Goal: Task Accomplishment & Management: Use online tool/utility

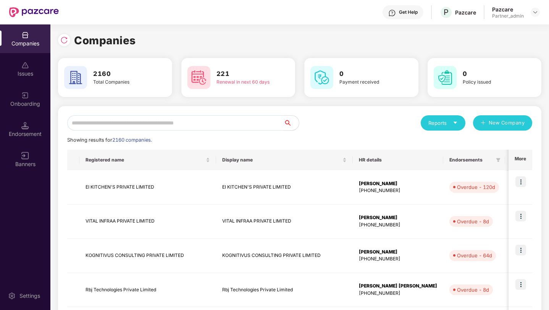
click at [159, 121] on input "text" at bounding box center [175, 122] width 217 height 15
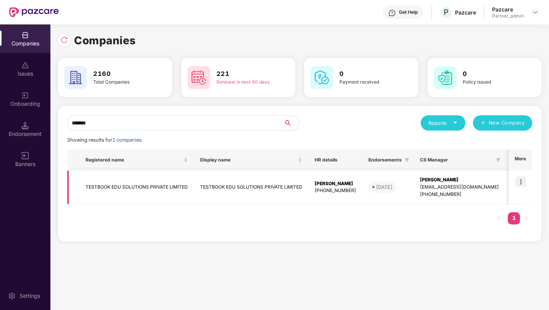
type input "*******"
click at [521, 185] on img at bounding box center [521, 181] width 11 height 11
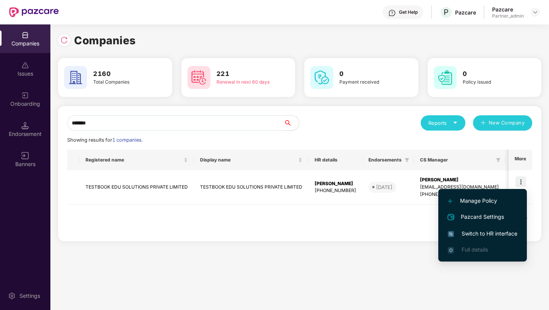
click at [474, 229] on li "Switch to HR interface" at bounding box center [483, 234] width 89 height 16
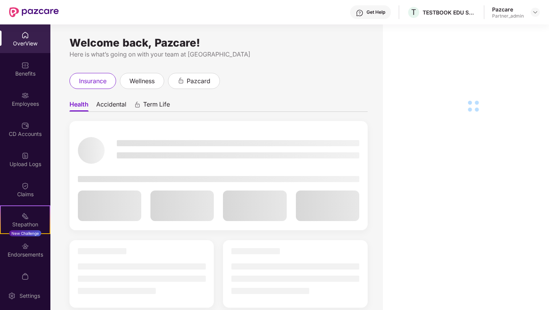
click at [28, 105] on div "Employees" at bounding box center [25, 104] width 50 height 8
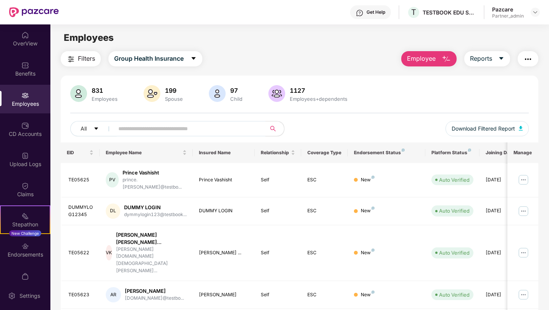
click at [70, 51] on button "Filters" at bounding box center [81, 58] width 40 height 15
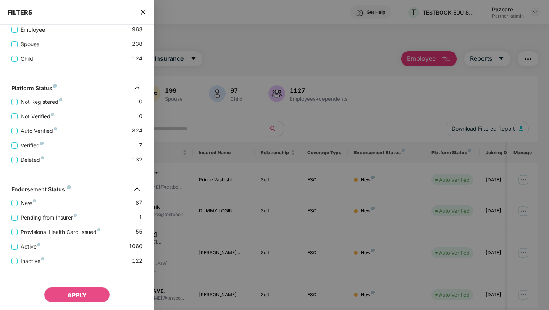
scroll to position [185, 0]
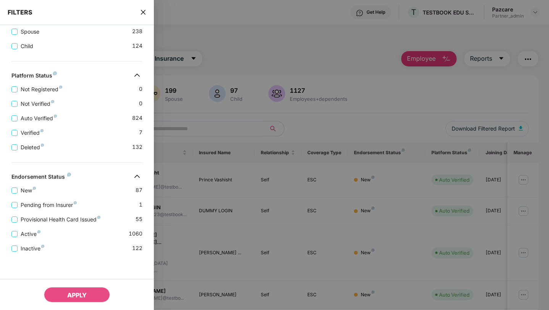
click at [142, 12] on icon "close" at bounding box center [143, 12] width 6 height 6
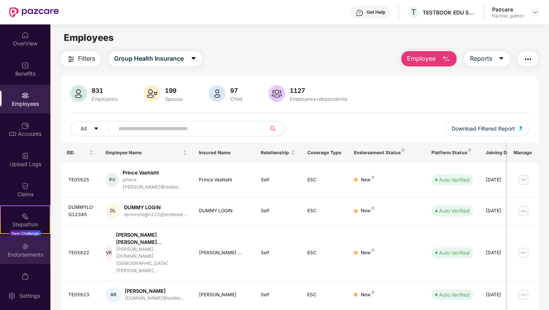
click at [20, 250] on div "Endorsements" at bounding box center [25, 250] width 50 height 29
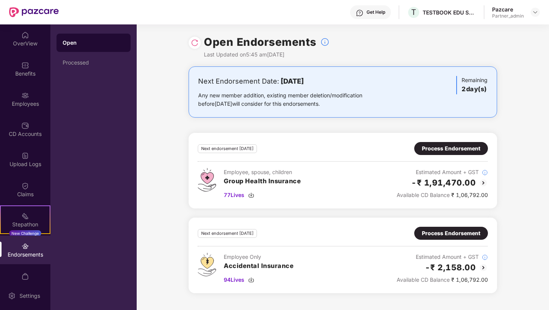
click at [195, 45] on img at bounding box center [195, 43] width 8 height 8
click at [104, 62] on div "Processed" at bounding box center [94, 63] width 62 height 6
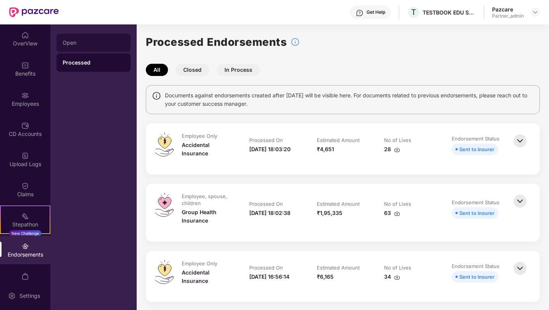
click at [95, 42] on div "Open" at bounding box center [94, 43] width 62 height 6
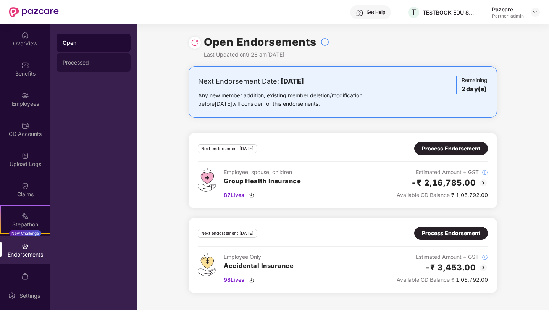
click at [77, 65] on div "Processed" at bounding box center [94, 63] width 62 height 6
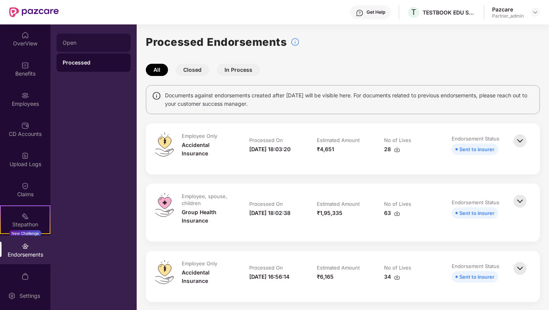
click at [83, 45] on div "Open" at bounding box center [94, 43] width 62 height 6
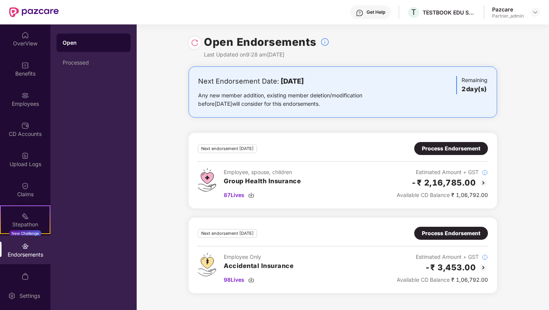
click at [457, 147] on div "Process Endorsement" at bounding box center [451, 148] width 58 height 8
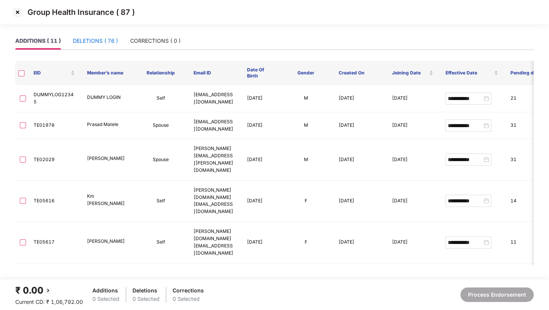
click at [92, 39] on div "DELETIONS ( 76 )" at bounding box center [95, 41] width 45 height 8
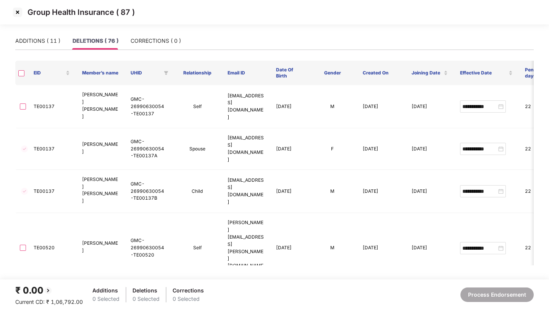
click at [16, 9] on img at bounding box center [17, 12] width 12 height 12
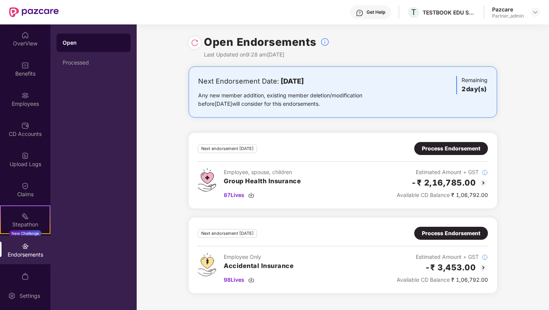
click at [421, 229] on div "Process Endorsement" at bounding box center [452, 233] width 74 height 13
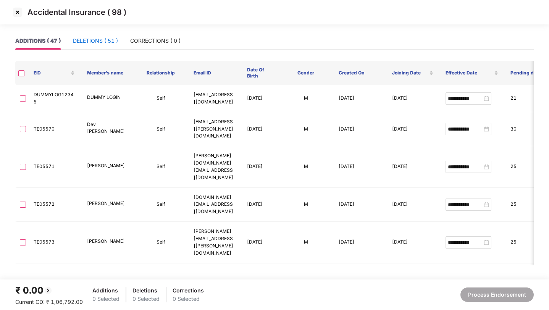
click at [105, 41] on div "DELETIONS ( 51 )" at bounding box center [95, 41] width 45 height 8
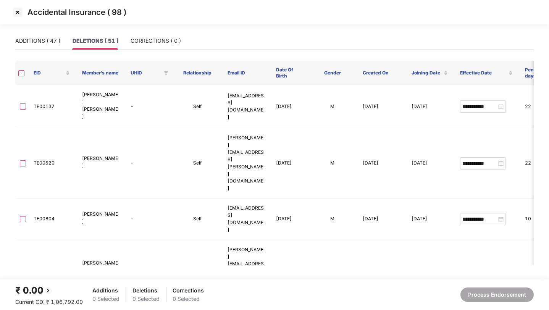
click at [15, 10] on img at bounding box center [17, 12] width 12 height 12
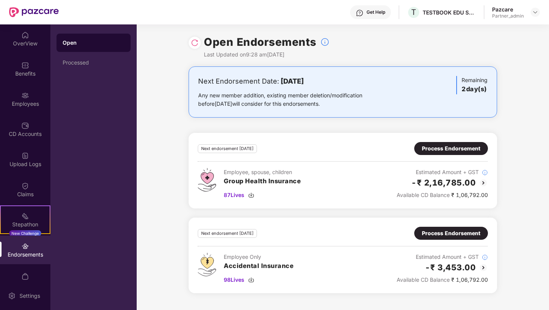
click at [452, 145] on div "Process Endorsement" at bounding box center [451, 148] width 58 height 8
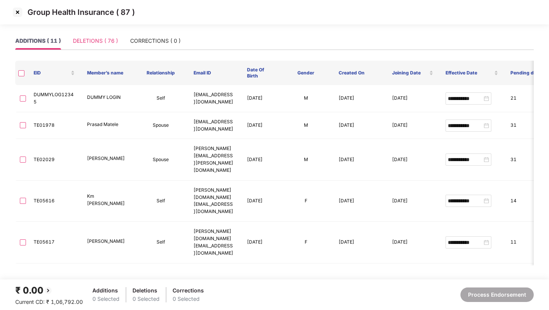
click at [100, 47] on div "DELETIONS ( 76 )" at bounding box center [95, 41] width 45 height 18
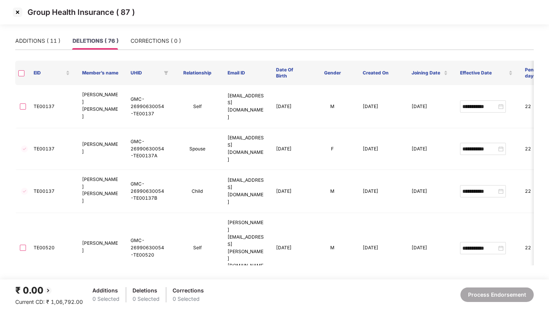
click at [16, 13] on img at bounding box center [17, 12] width 12 height 12
